Goal: Task Accomplishment & Management: Use online tool/utility

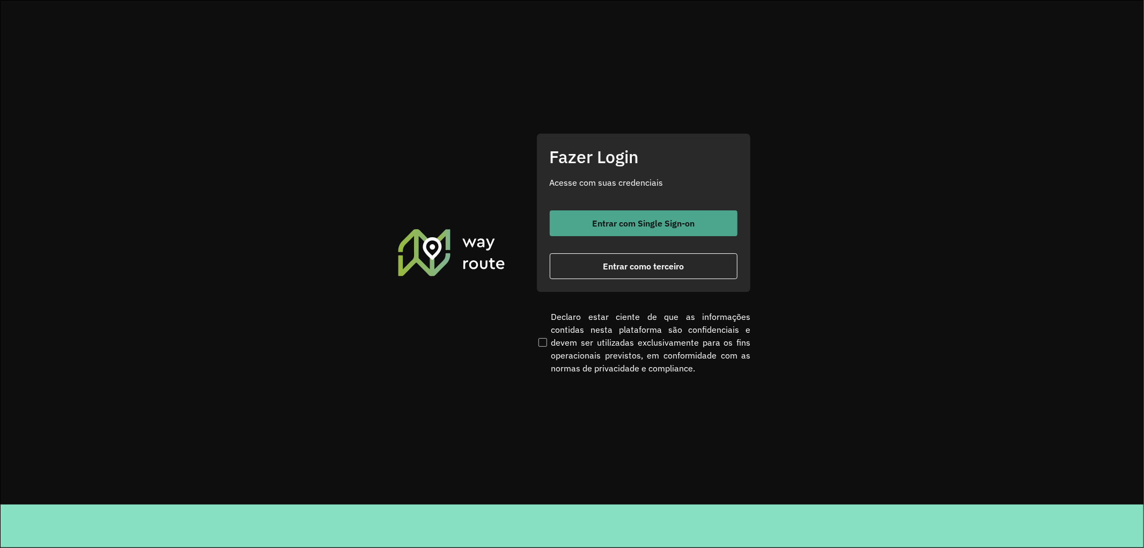
click at [618, 225] on span "Entrar com Single Sign-on" at bounding box center [643, 223] width 102 height 9
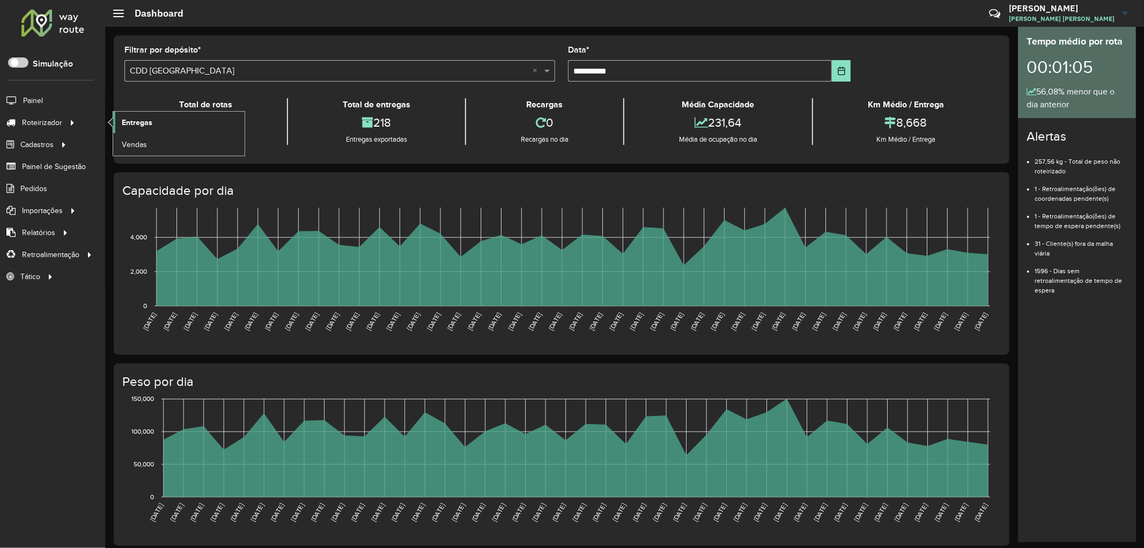
click at [135, 124] on span "Entregas" at bounding box center [137, 122] width 31 height 11
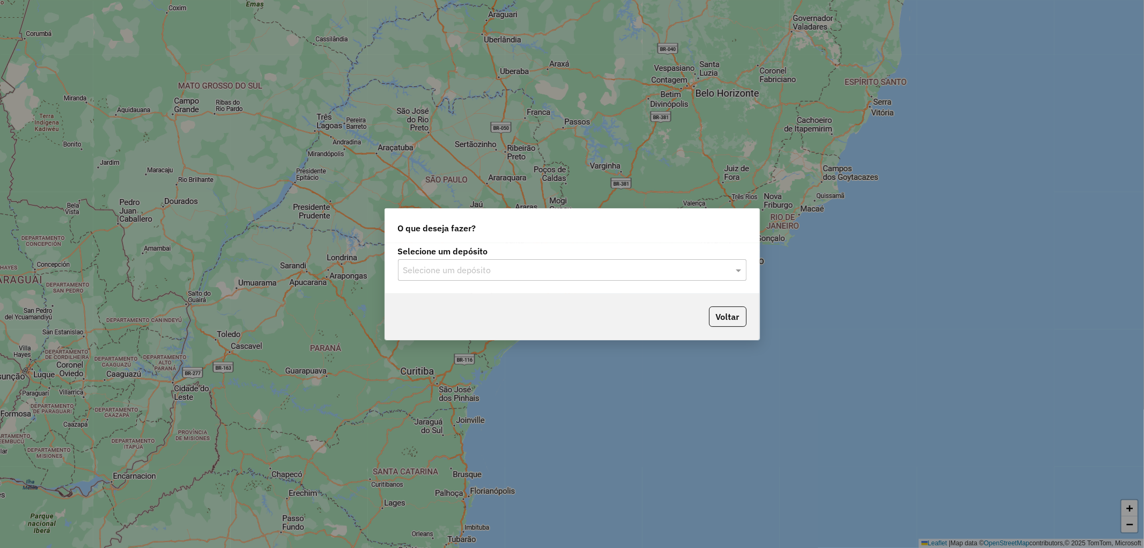
click at [461, 274] on input "text" at bounding box center [561, 270] width 316 height 13
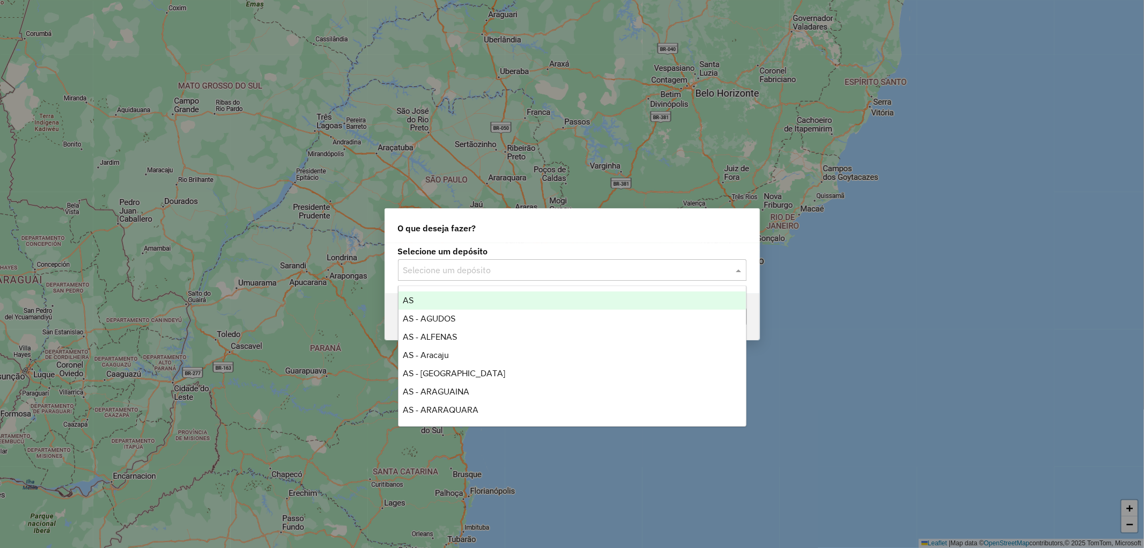
click at [461, 271] on input "text" at bounding box center [561, 270] width 316 height 13
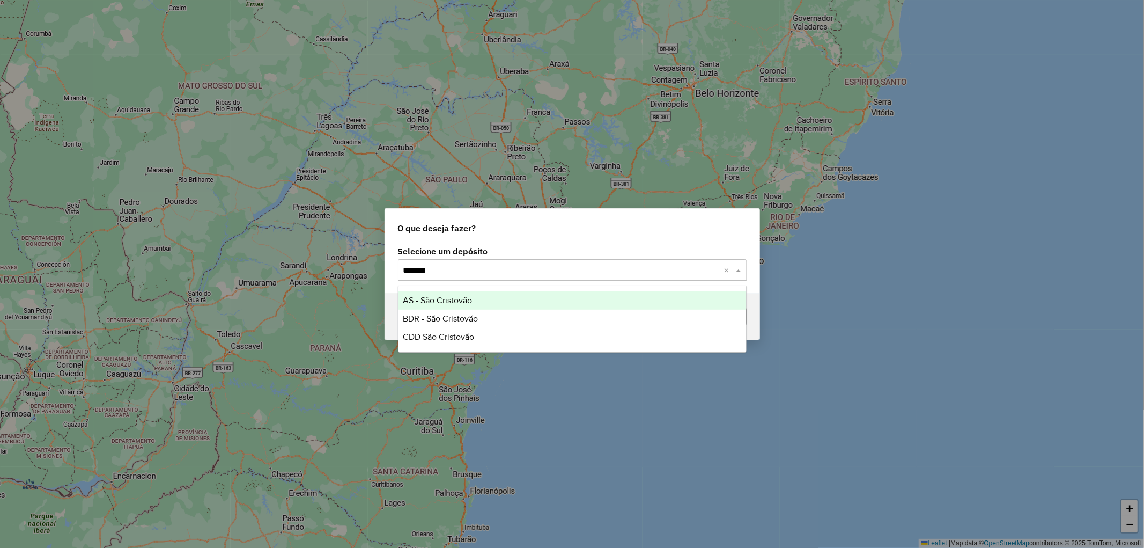
type input "********"
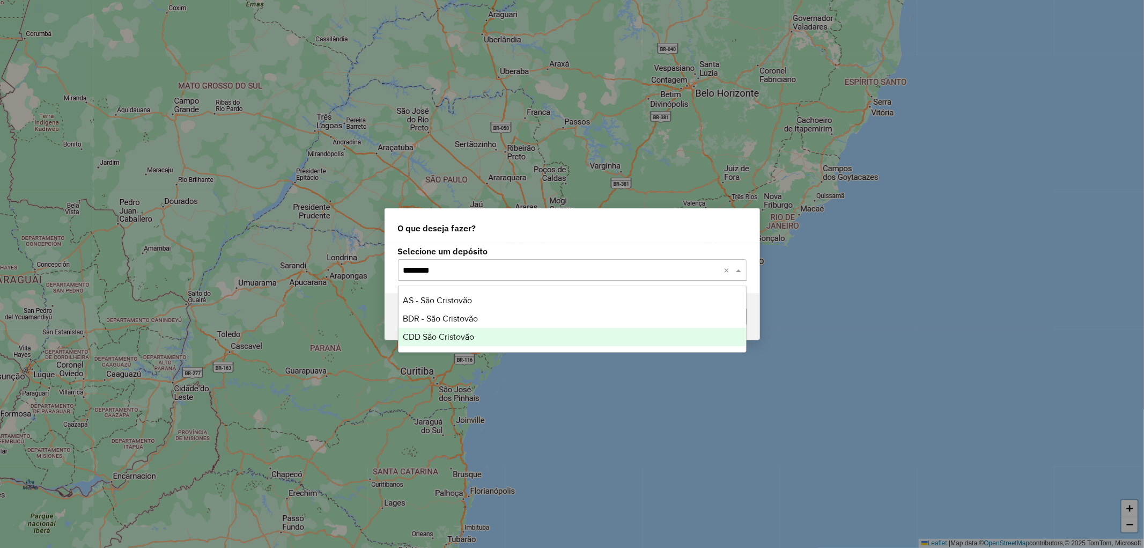
click at [433, 335] on span "CDD São Cristovão" at bounding box center [438, 336] width 71 height 9
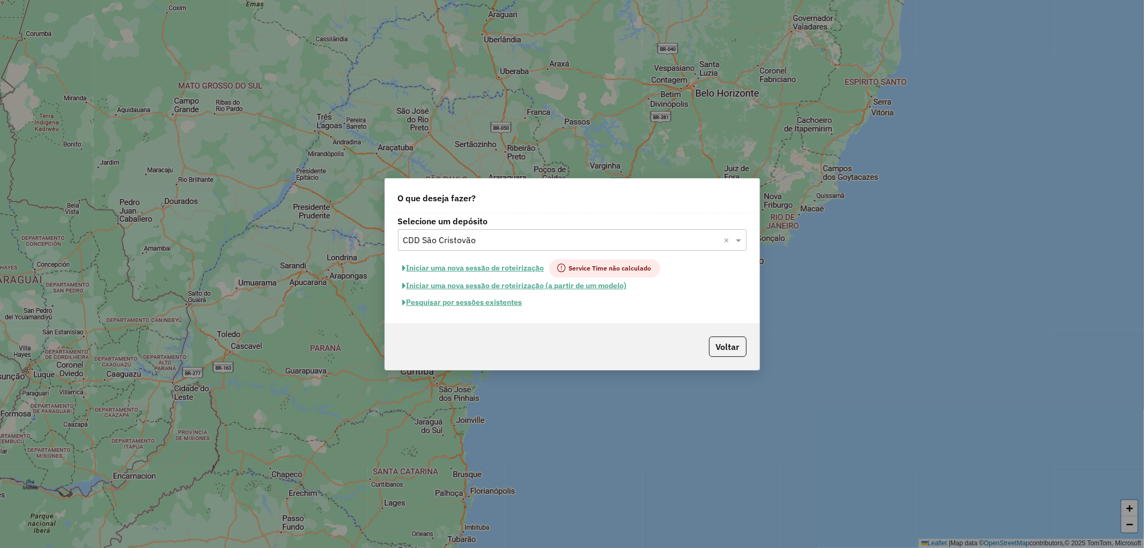
click at [454, 301] on button "Pesquisar por sessões existentes" at bounding box center [462, 302] width 129 height 17
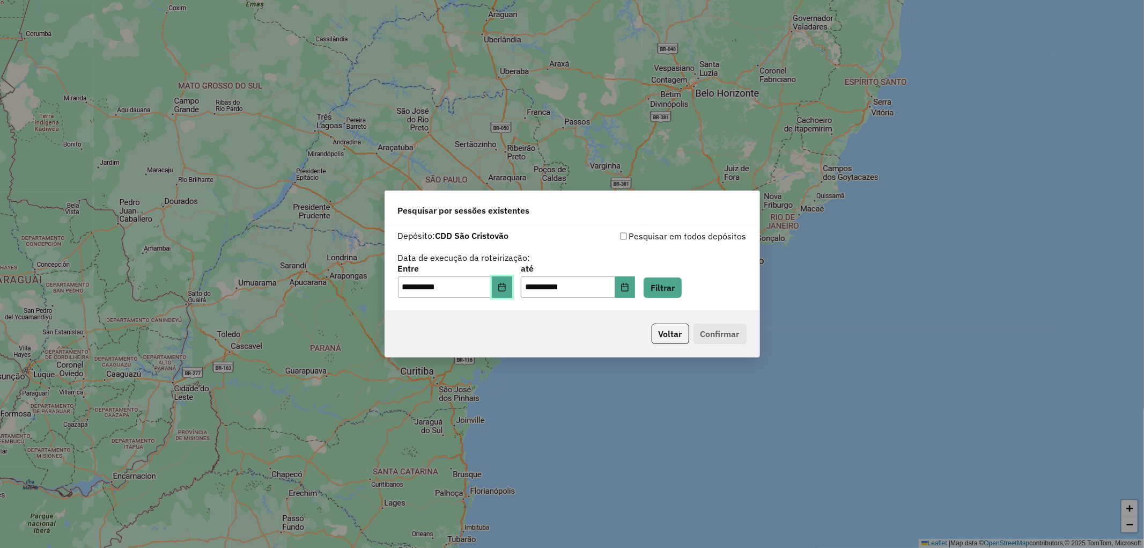
click at [512, 292] on button "Choose Date" at bounding box center [502, 286] width 20 height 21
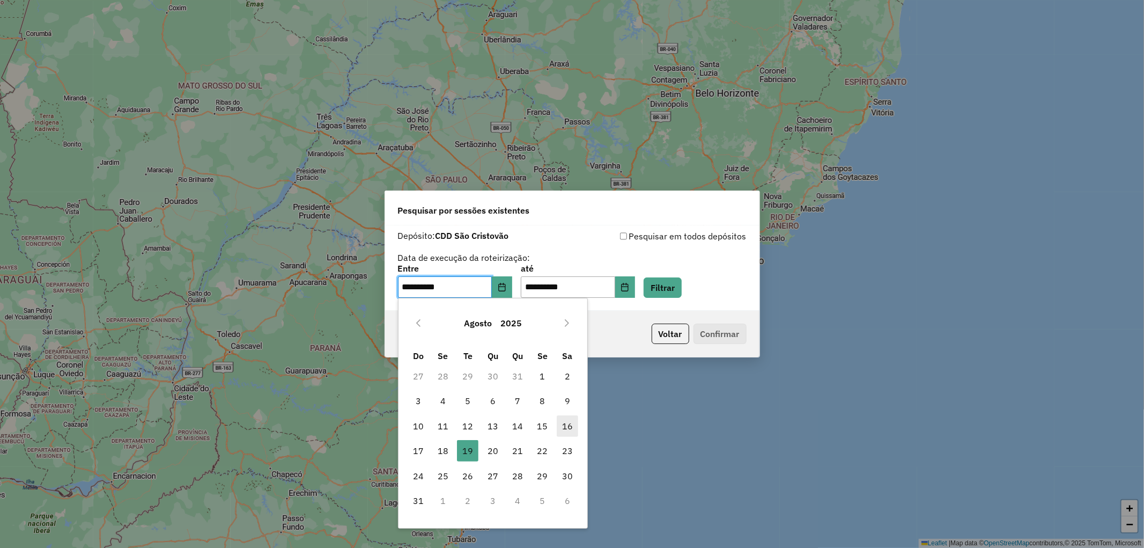
click at [566, 428] on span "16" at bounding box center [567, 425] width 21 height 21
type input "**********"
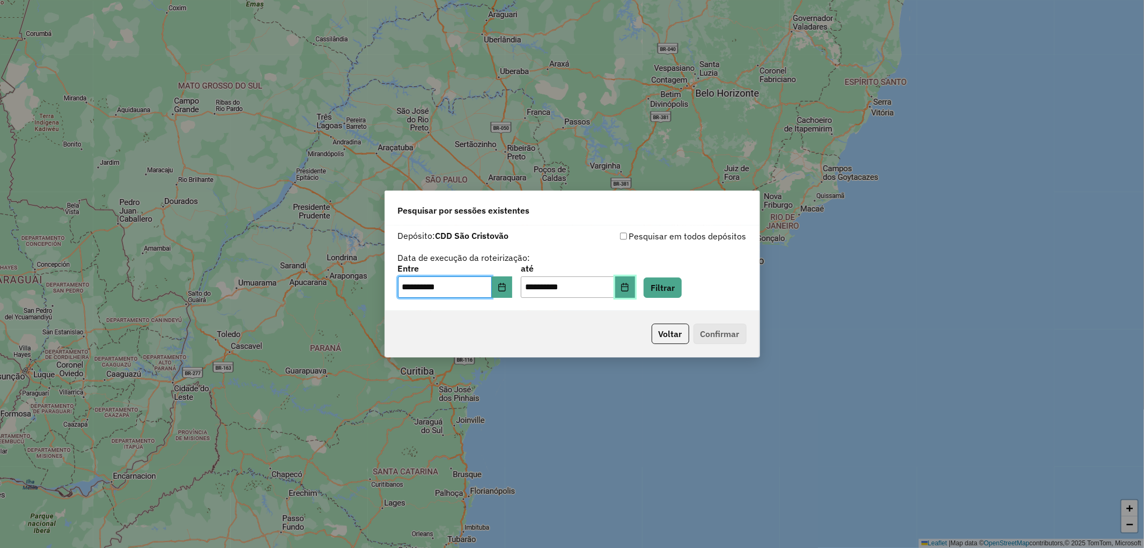
click at [629, 283] on icon "Choose Date" at bounding box center [624, 287] width 9 height 9
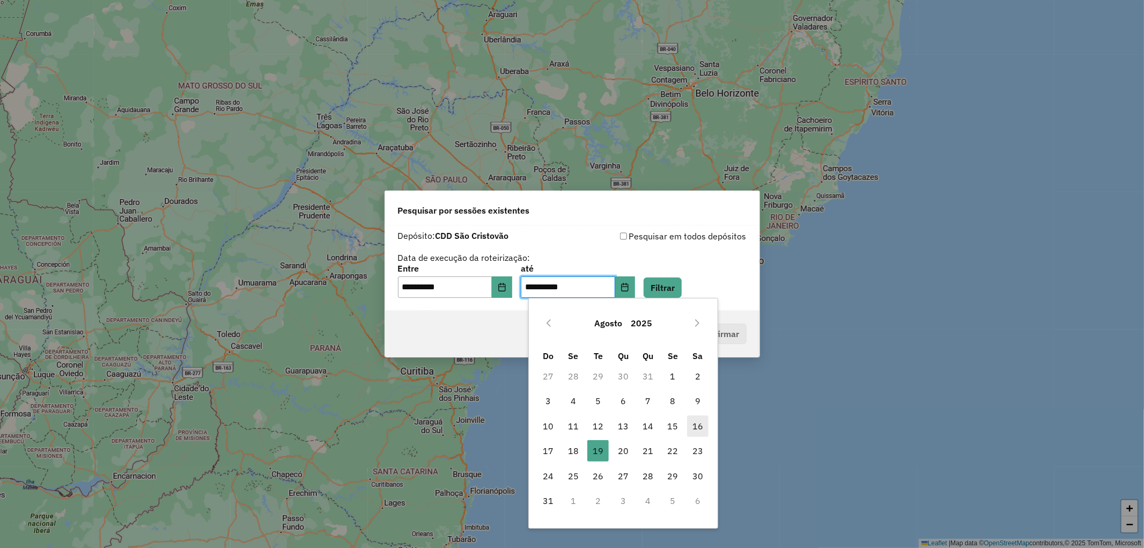
click at [696, 428] on span "16" at bounding box center [697, 425] width 21 height 21
type input "**********"
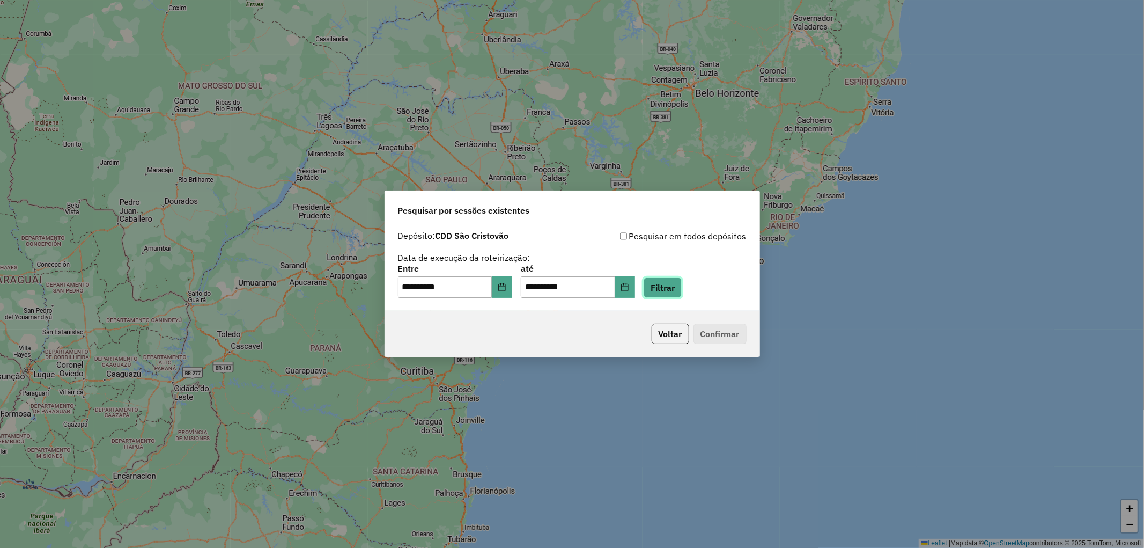
click at [681, 292] on button "Filtrar" at bounding box center [663, 287] width 38 height 20
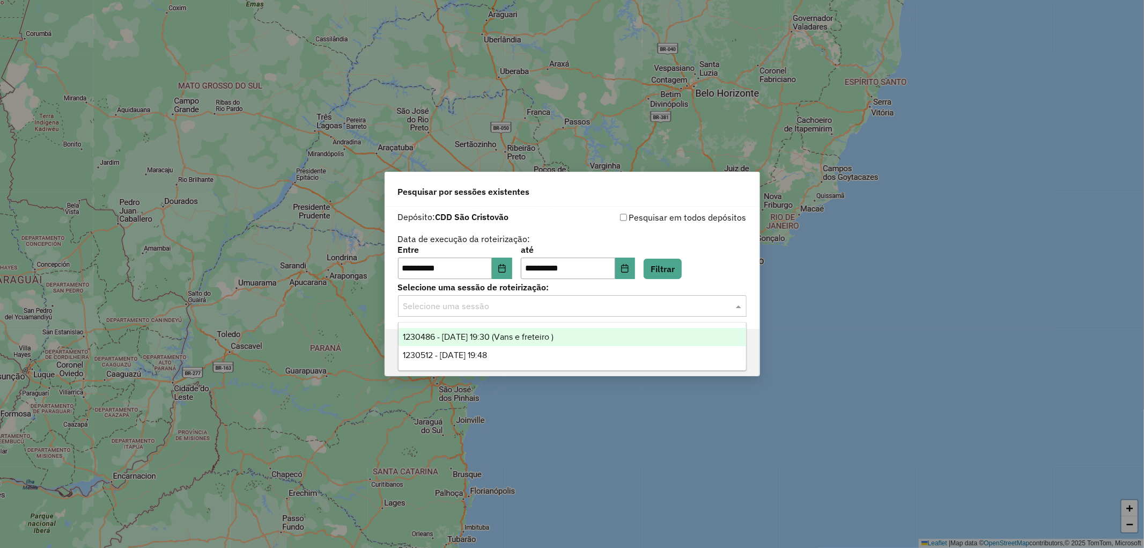
click at [468, 300] on input "text" at bounding box center [561, 306] width 316 height 13
click at [470, 341] on span "1230486 - 16/08/2025 19:30 (Vans e freteiro )" at bounding box center [478, 336] width 151 height 9
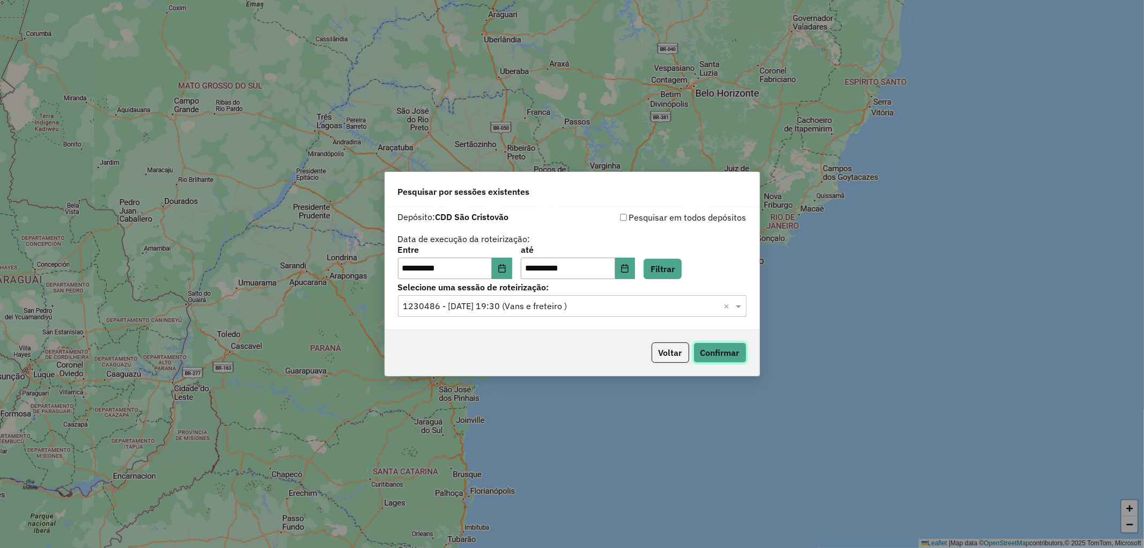
click at [735, 354] on button "Confirmar" at bounding box center [719, 352] width 53 height 20
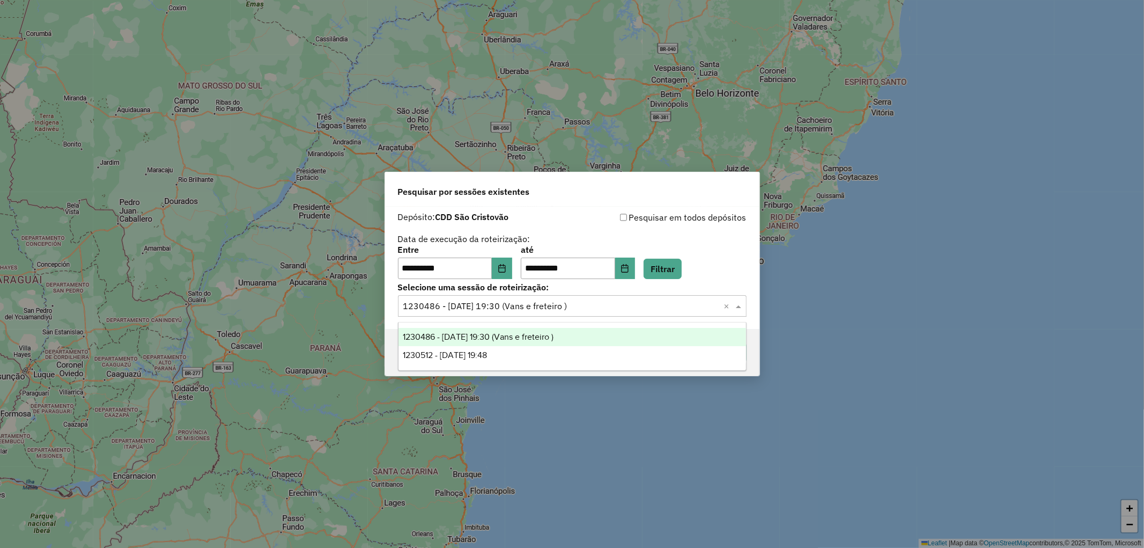
click at [440, 307] on input "text" at bounding box center [561, 306] width 316 height 13
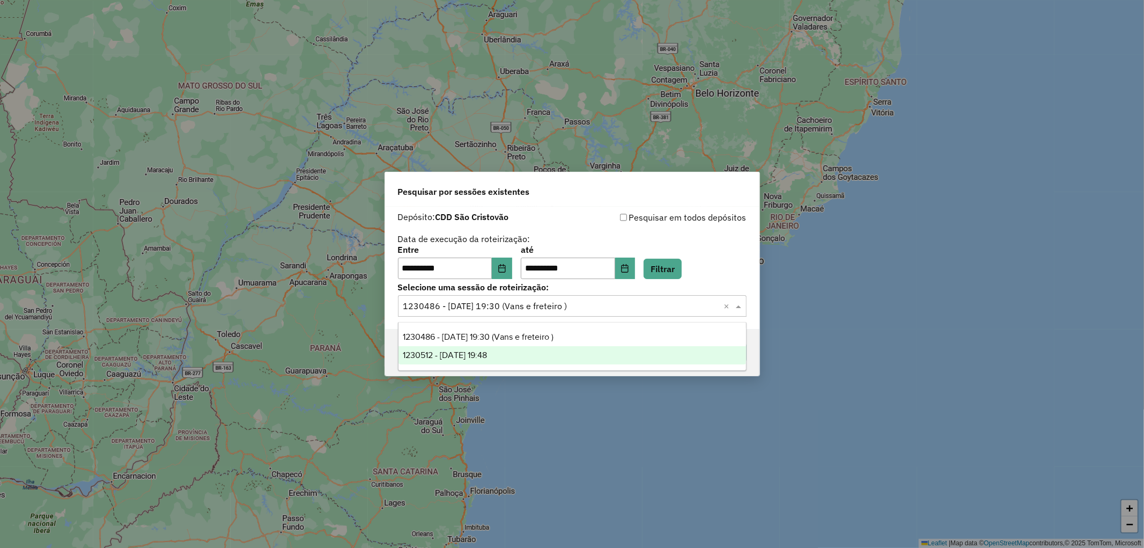
click at [459, 356] on span "1230512 - 16/08/2025 19:48" at bounding box center [445, 354] width 84 height 9
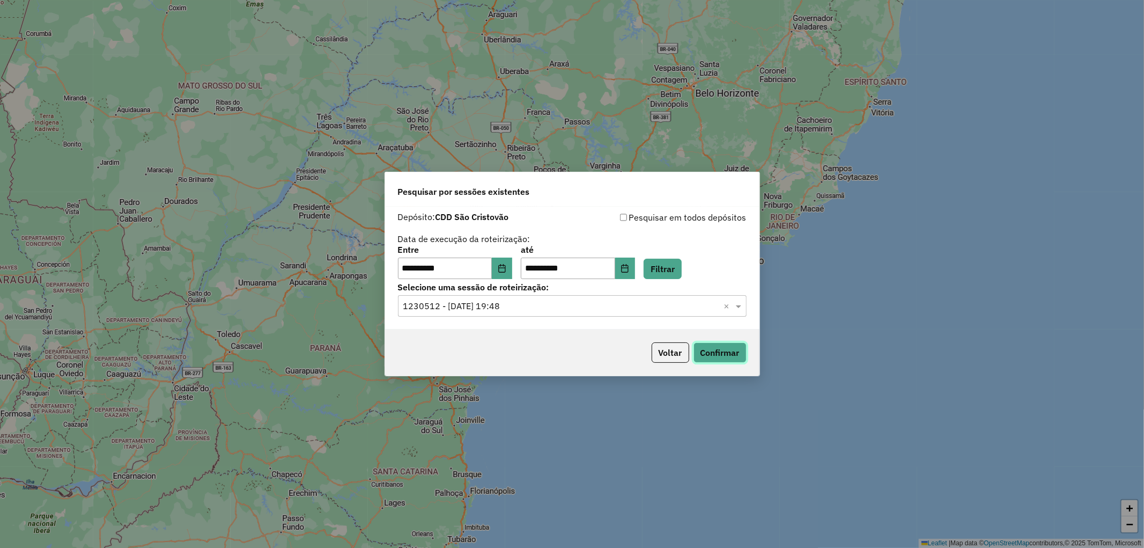
click at [713, 357] on button "Confirmar" at bounding box center [719, 352] width 53 height 20
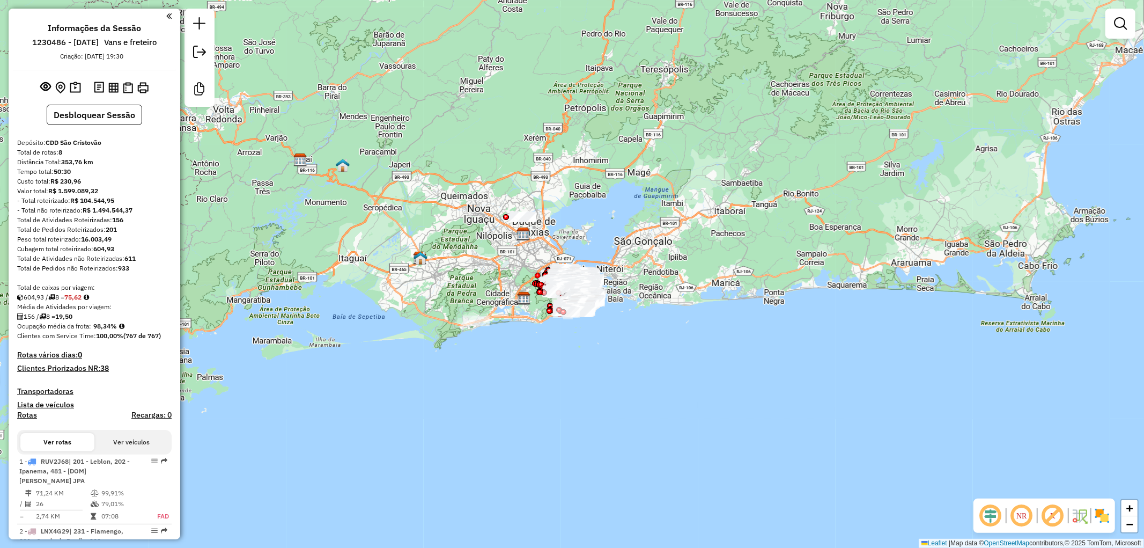
click at [1056, 511] on em at bounding box center [1053, 515] width 26 height 26
click at [989, 517] on em at bounding box center [991, 515] width 26 height 26
click at [1103, 514] on img at bounding box center [1101, 515] width 17 height 17
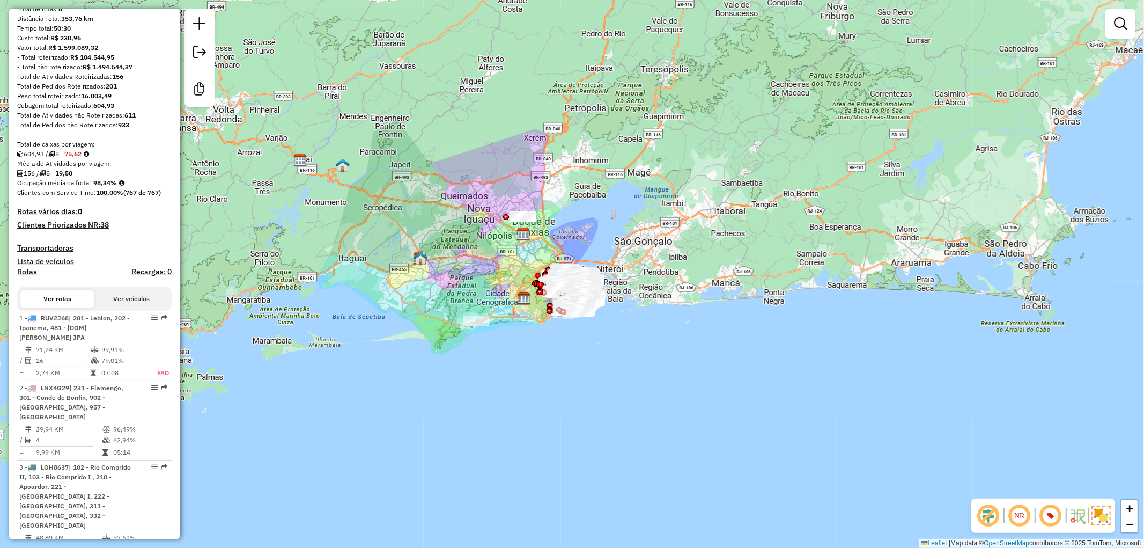
scroll to position [238, 0]
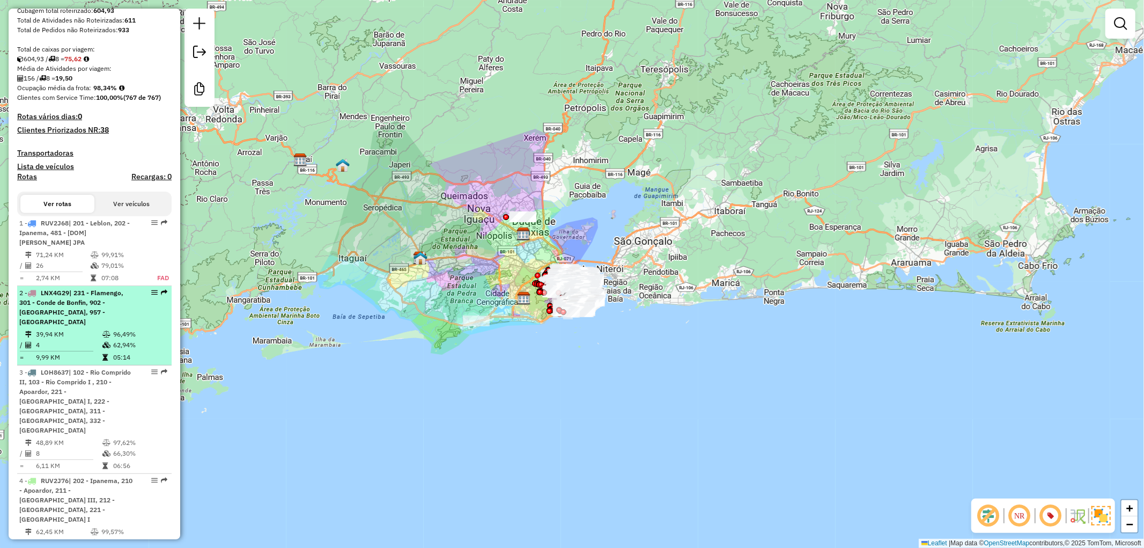
click at [74, 311] on span "| 231 - Flamengo, 301 - Conde de Bonfin, 902 - Santa Tereza, 957 - Humaitá" at bounding box center [71, 307] width 104 height 37
select select "**********"
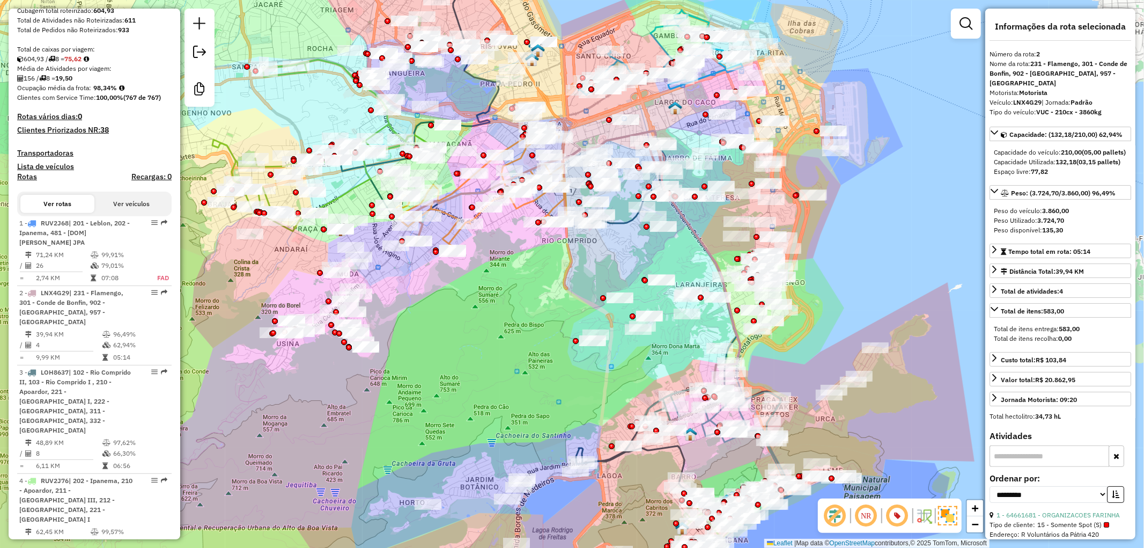
click at [865, 518] on em at bounding box center [866, 515] width 26 height 26
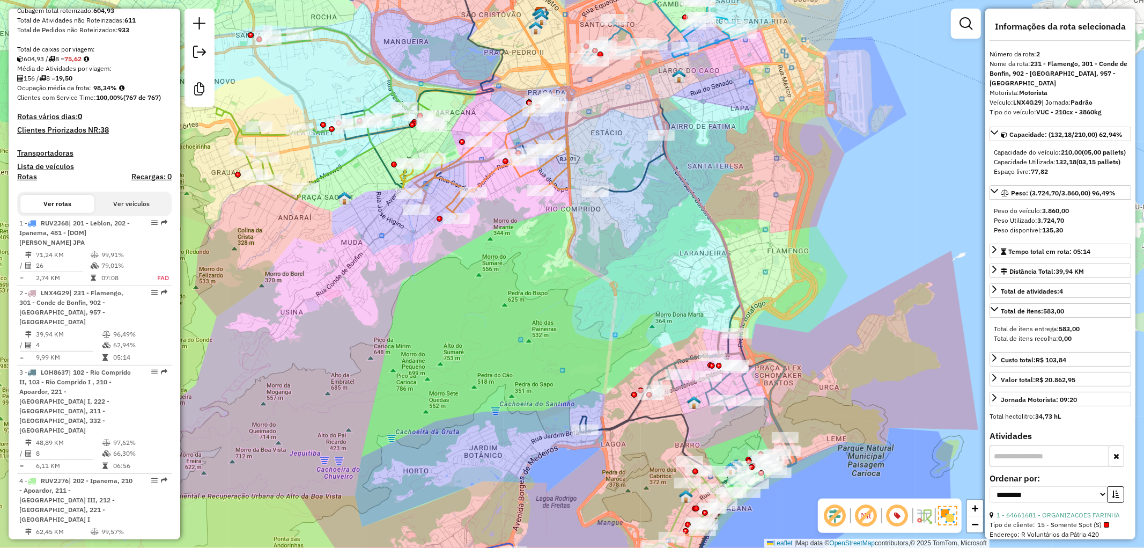
drag, startPoint x: 810, startPoint y: 405, endPoint x: 810, endPoint y: 382, distance: 23.1
click at [810, 382] on div "Janela de atendimento Grade de atendimento Capacidade Transportadoras Veículos …" at bounding box center [572, 274] width 1144 height 548
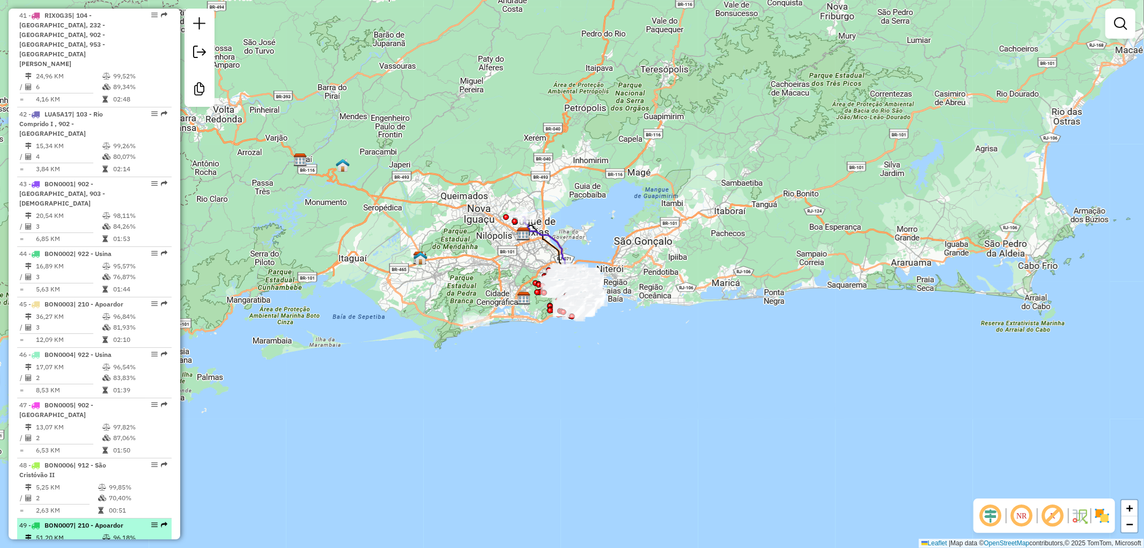
scroll to position [2979, 0]
